Goal: Task Accomplishment & Management: Complete application form

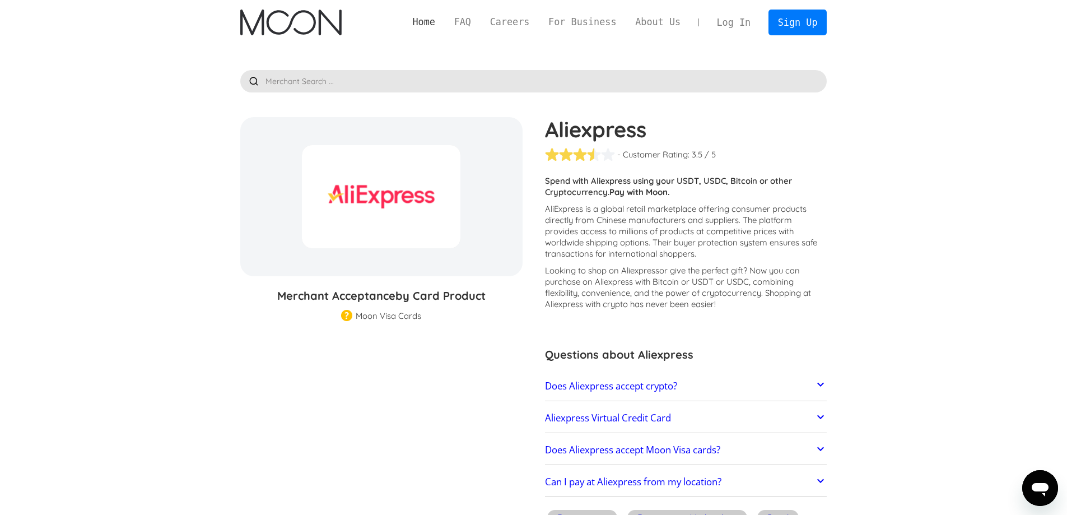
click at [439, 21] on link "Home" at bounding box center [423, 22] width 41 height 14
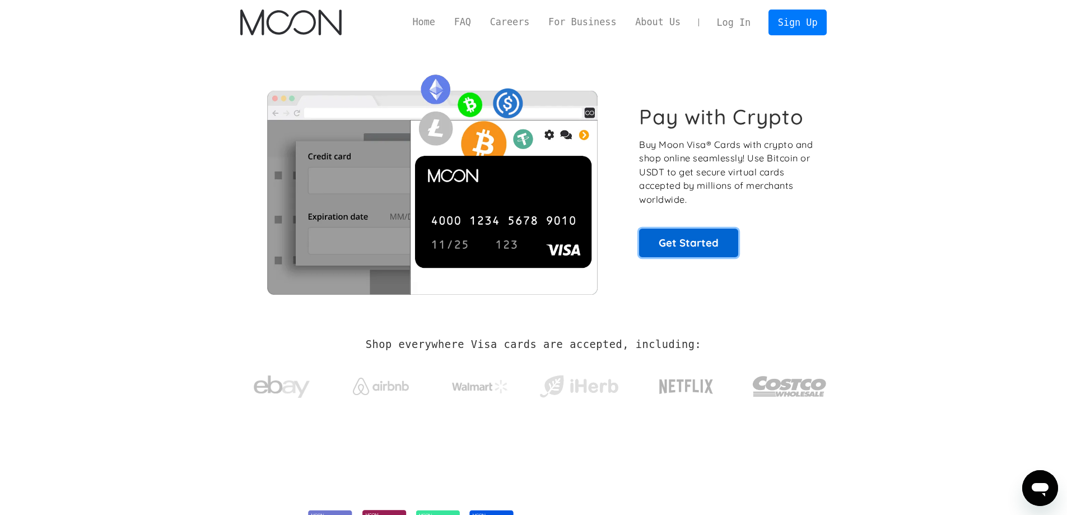
click at [724, 242] on link "Get Started" at bounding box center [688, 243] width 99 height 28
